Goal: Information Seeking & Learning: Check status

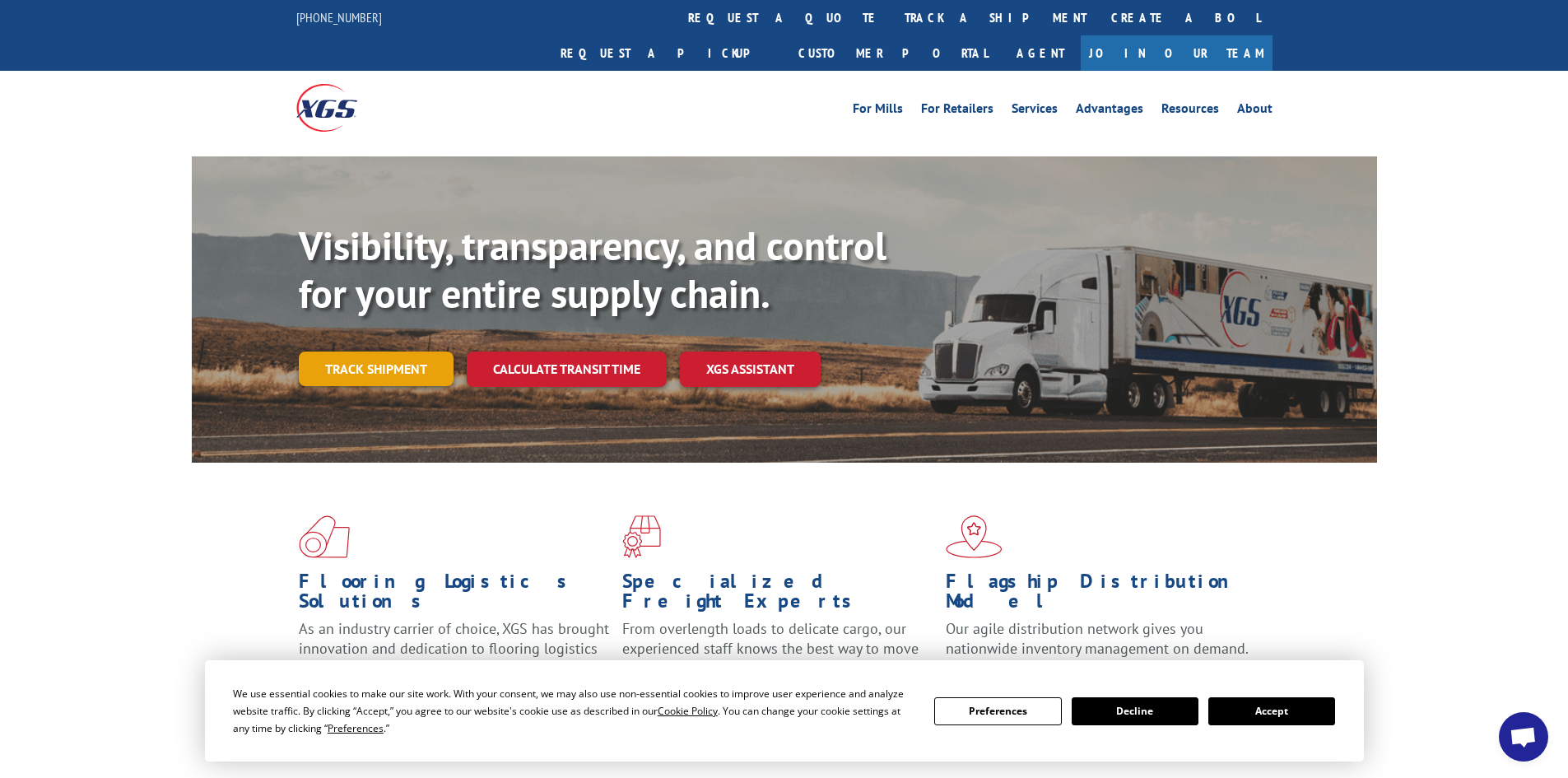
click at [394, 351] on link "Track shipment" at bounding box center [376, 368] width 155 height 35
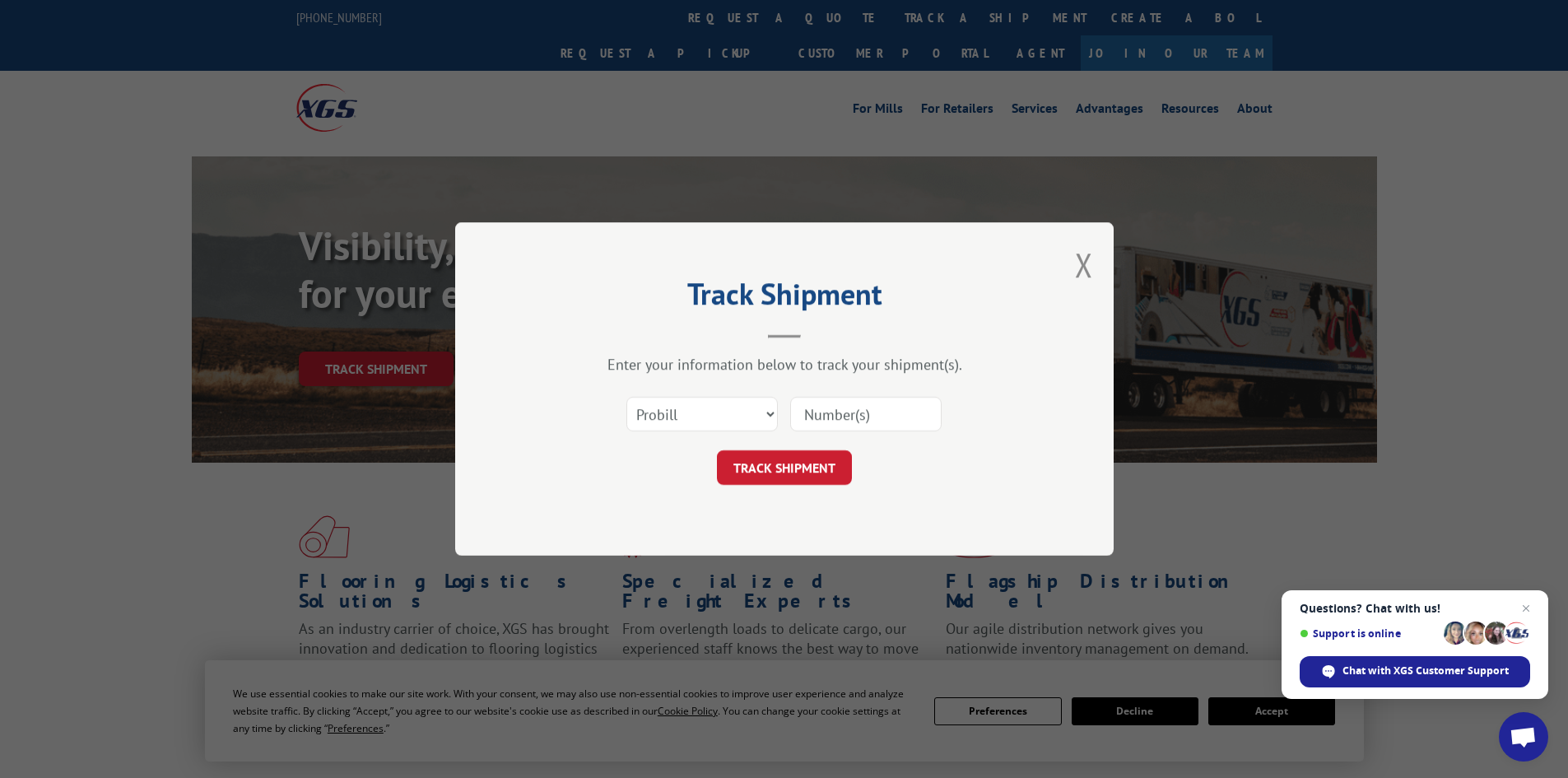
paste input "7064870"
type input "7064870"
click at [813, 467] on button "TRACK SHIPMENT" at bounding box center [784, 467] width 135 height 35
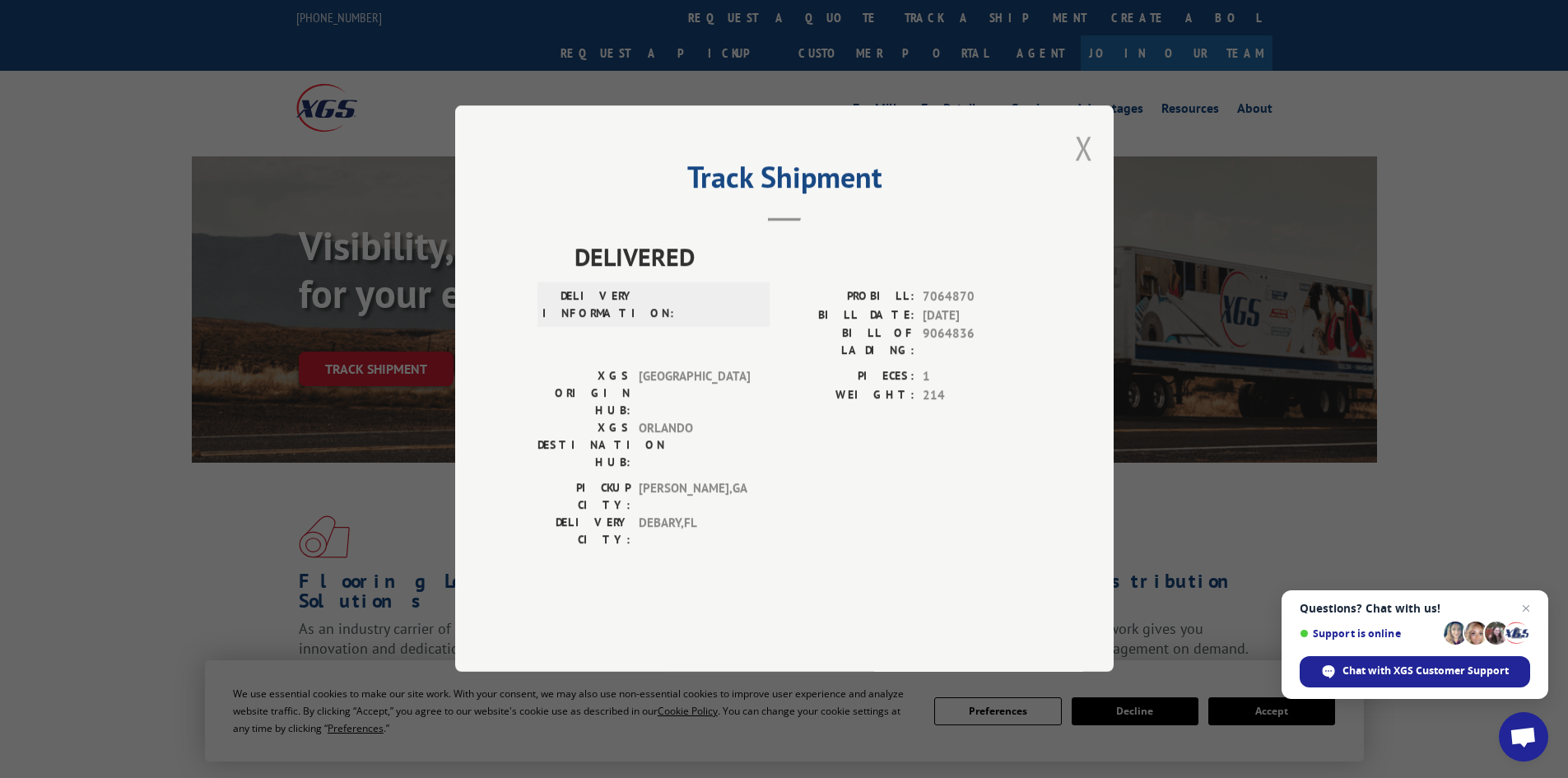
click at [1083, 169] on button "Close modal" at bounding box center [1084, 147] width 18 height 44
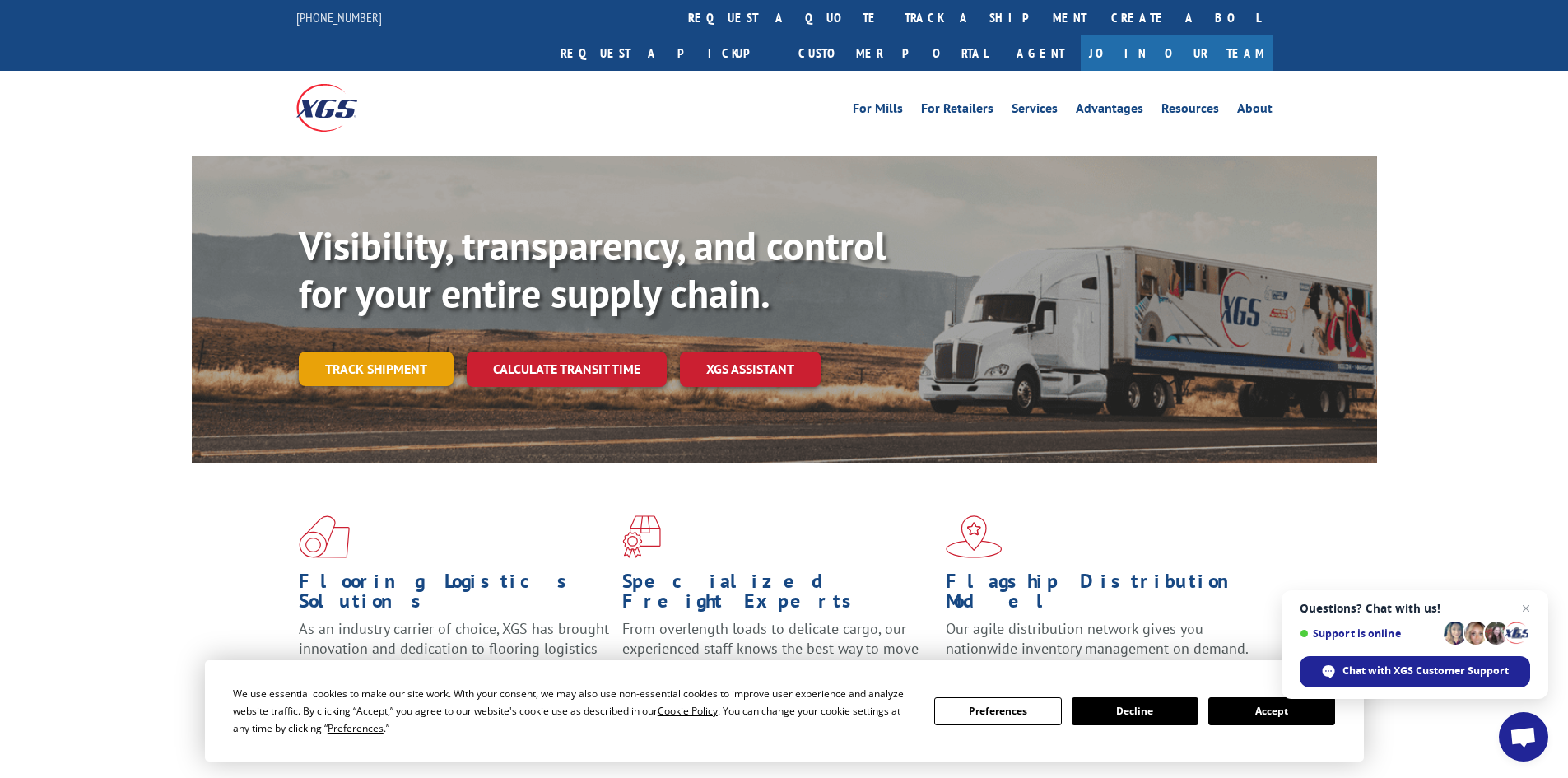
click at [416, 351] on link "Track shipment" at bounding box center [376, 368] width 155 height 35
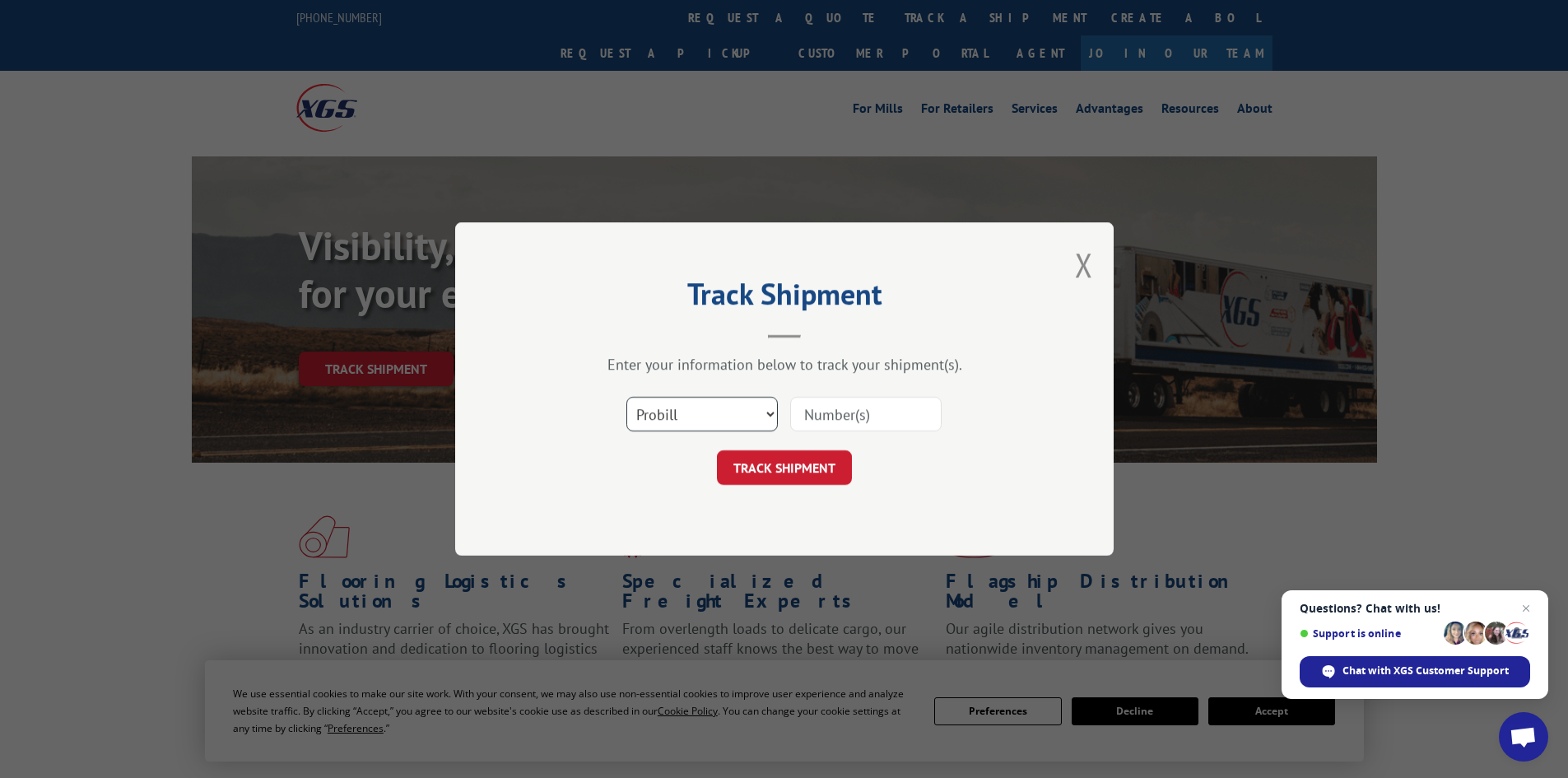
click at [694, 406] on select "Select category... Probill BOL PO" at bounding box center [702, 414] width 152 height 35
select select "bol"
click at [627, 397] on select "Select category... Probill BOL PO" at bounding box center [702, 414] width 152 height 35
paste input "7064870"
type input "7064870"
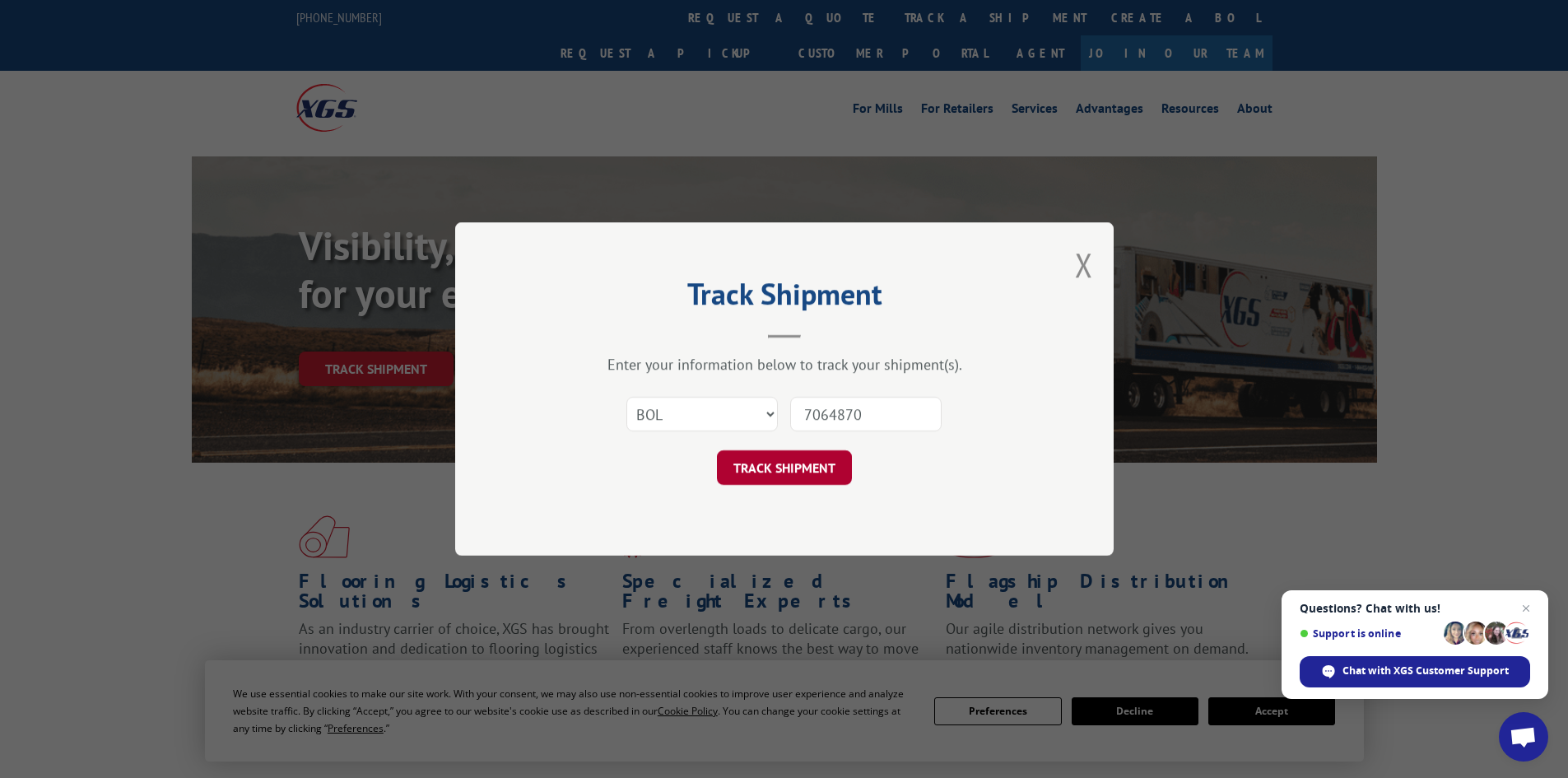
click at [808, 470] on button "TRACK SHIPMENT" at bounding box center [784, 467] width 135 height 35
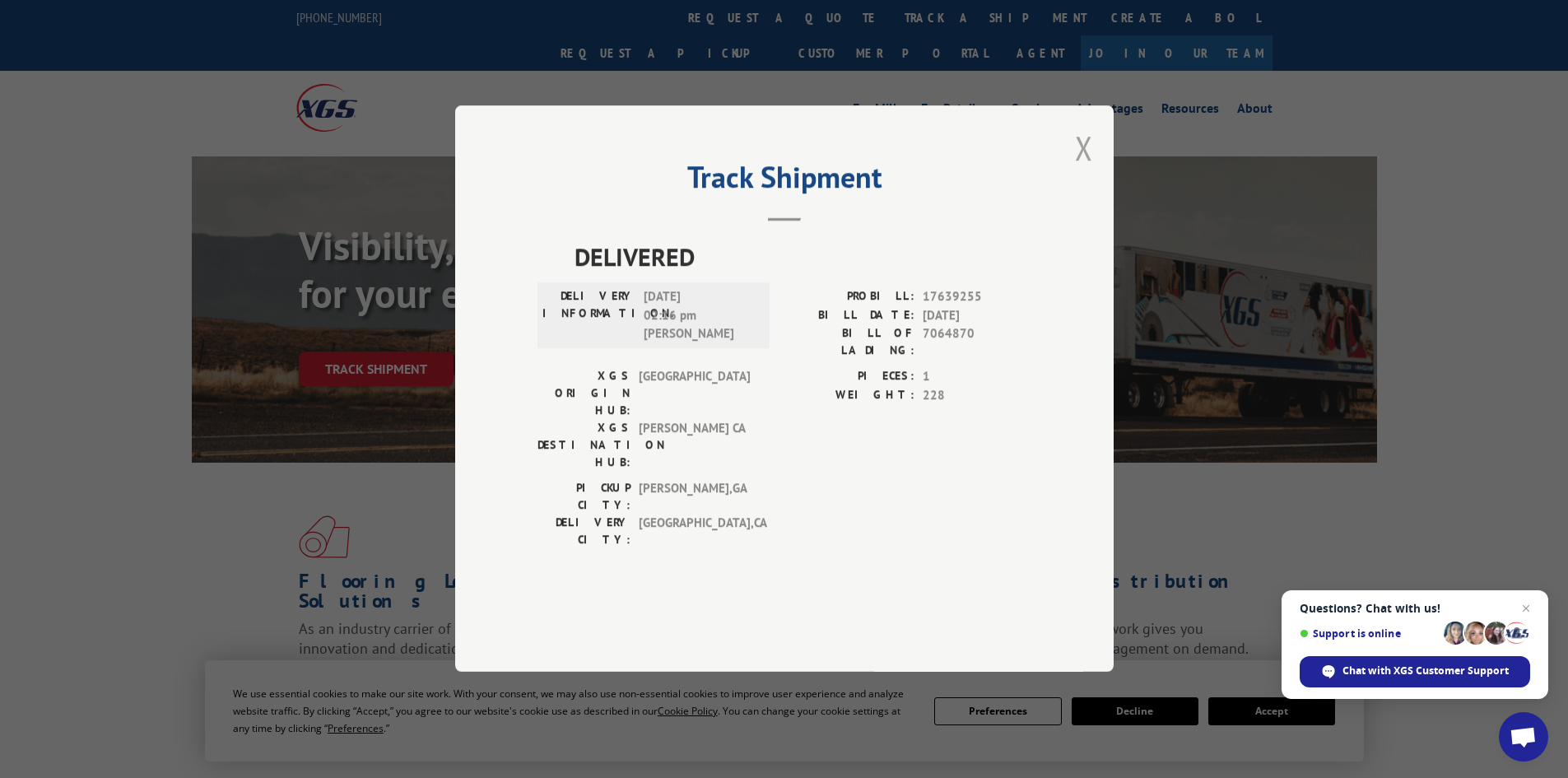
click at [1087, 169] on button "Close modal" at bounding box center [1084, 147] width 18 height 44
